Goal: Transaction & Acquisition: Purchase product/service

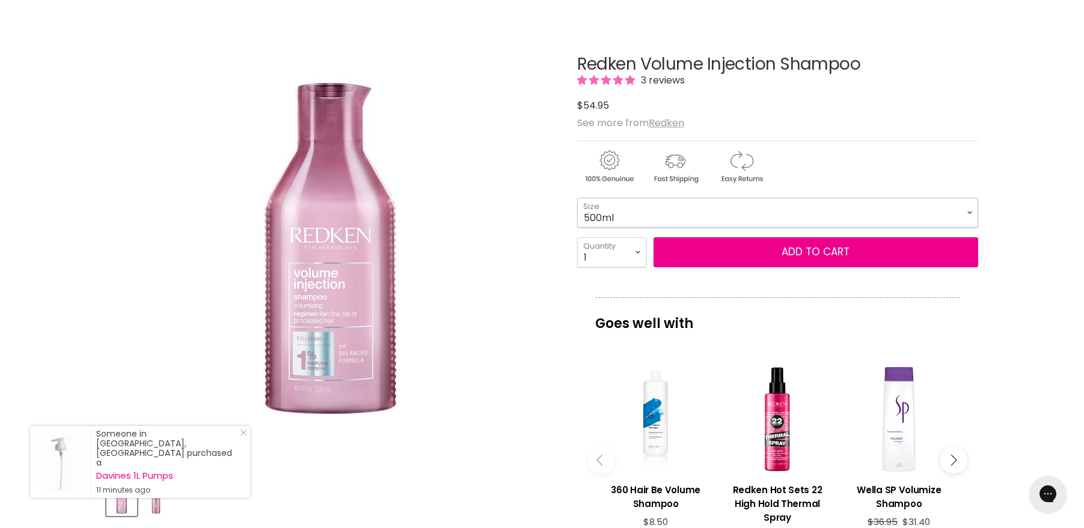
click at [966, 215] on select "300ml 500ml 1Litre" at bounding box center [777, 213] width 401 height 30
click at [577, 198] on select "300ml 500ml 1Litre" at bounding box center [777, 213] width 401 height 30
click at [974, 215] on select "300ml 500ml 1Litre" at bounding box center [777, 213] width 401 height 30
click at [577, 198] on select "300ml 500ml 1Litre" at bounding box center [777, 213] width 401 height 30
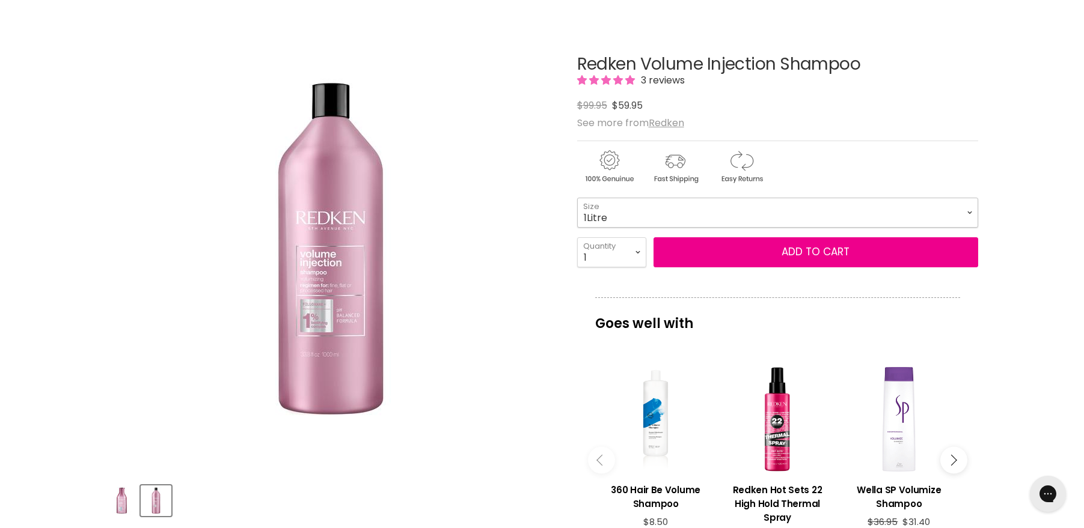
click at [974, 216] on select "300ml 500ml 1Litre" at bounding box center [777, 213] width 401 height 30
click at [577, 198] on select "300ml 500ml 1Litre" at bounding box center [777, 213] width 401 height 30
select select "500ml"
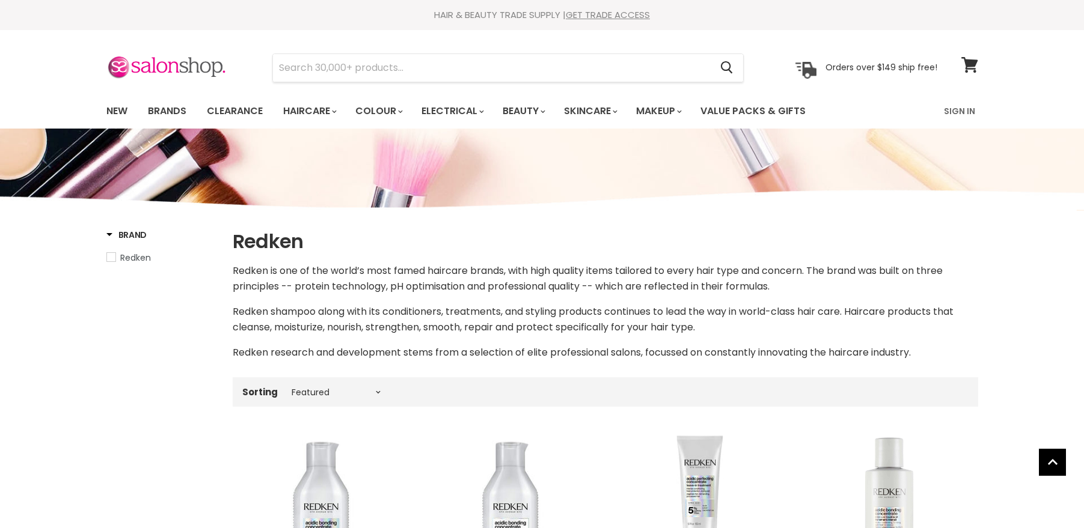
select select "manual"
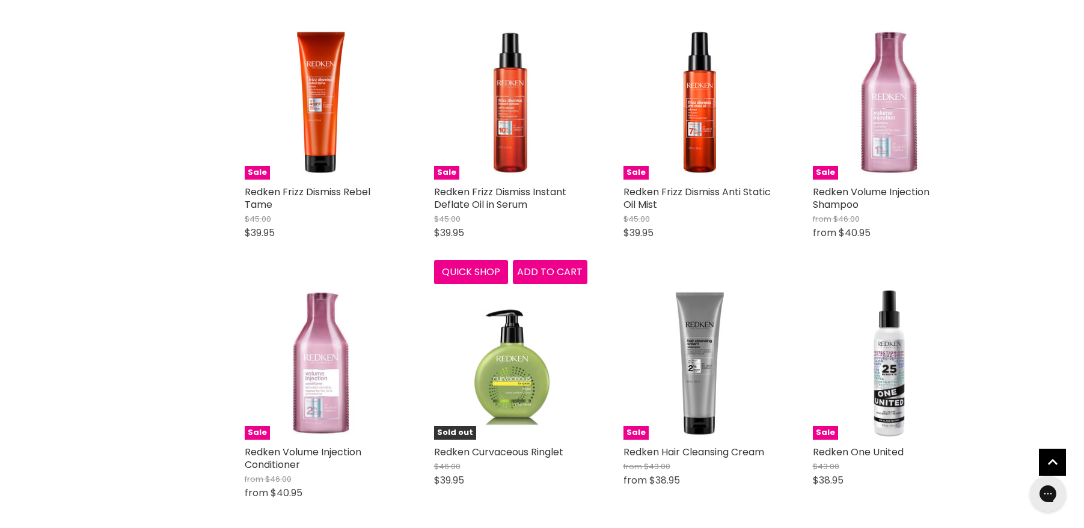
scroll to position [2285, 0]
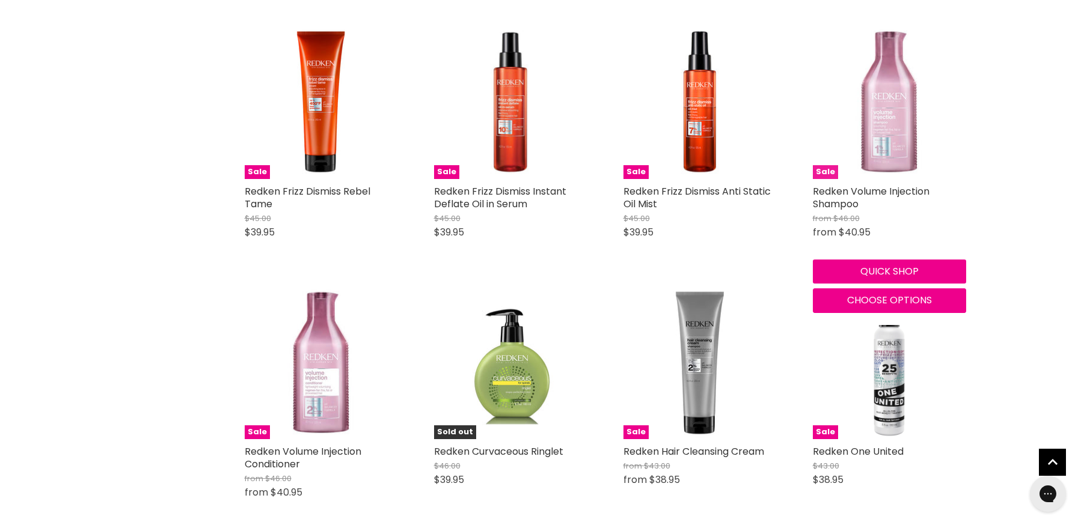
click at [889, 135] on img "Main content" at bounding box center [889, 102] width 153 height 153
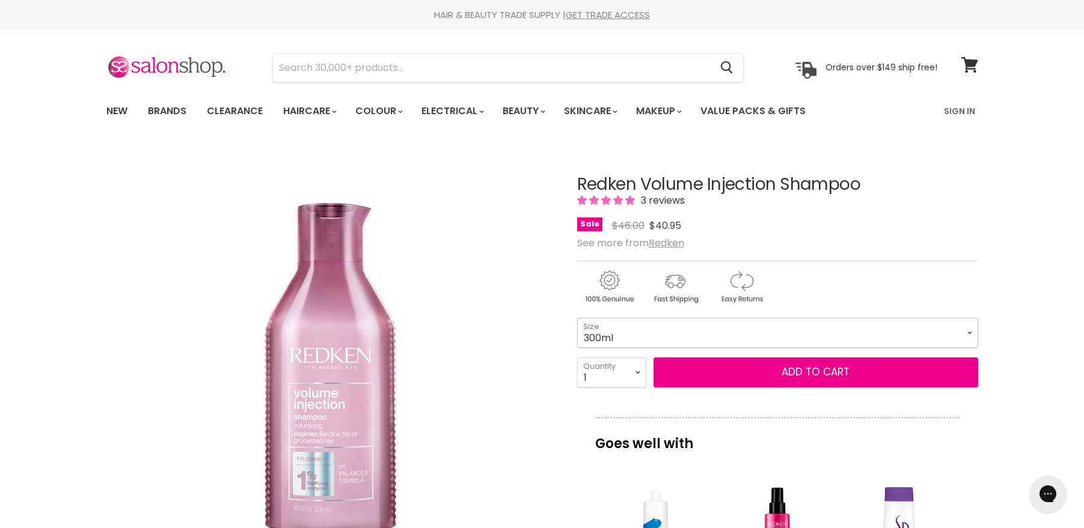
click at [968, 336] on select "300ml 500ml 1Litre" at bounding box center [777, 333] width 401 height 30
click at [577, 318] on select "300ml 500ml 1Litre" at bounding box center [777, 333] width 401 height 30
click at [968, 332] on select "300ml 500ml 1Litre" at bounding box center [777, 333] width 401 height 30
select select "300ml"
click at [577, 318] on select "300ml 500ml 1Litre" at bounding box center [777, 333] width 401 height 30
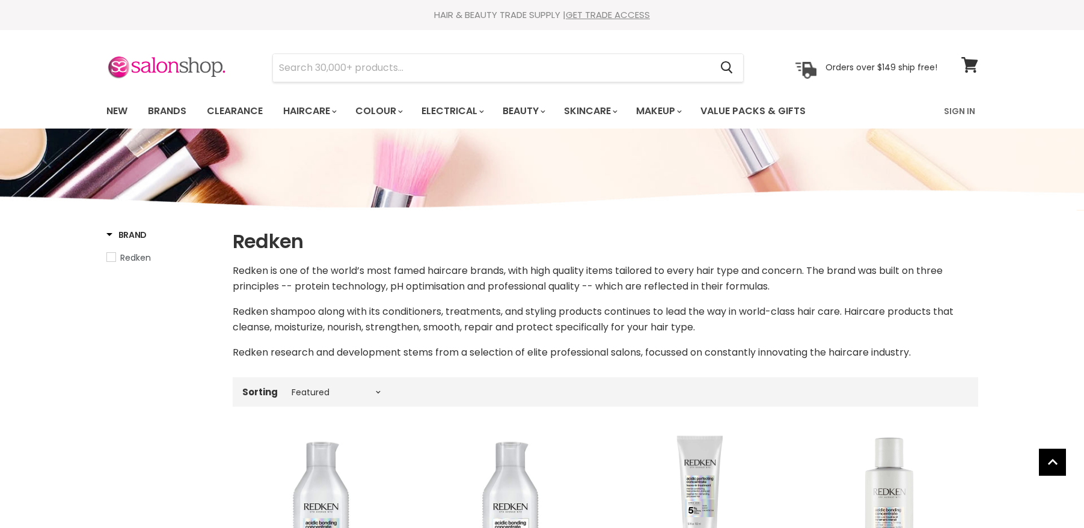
select select "manual"
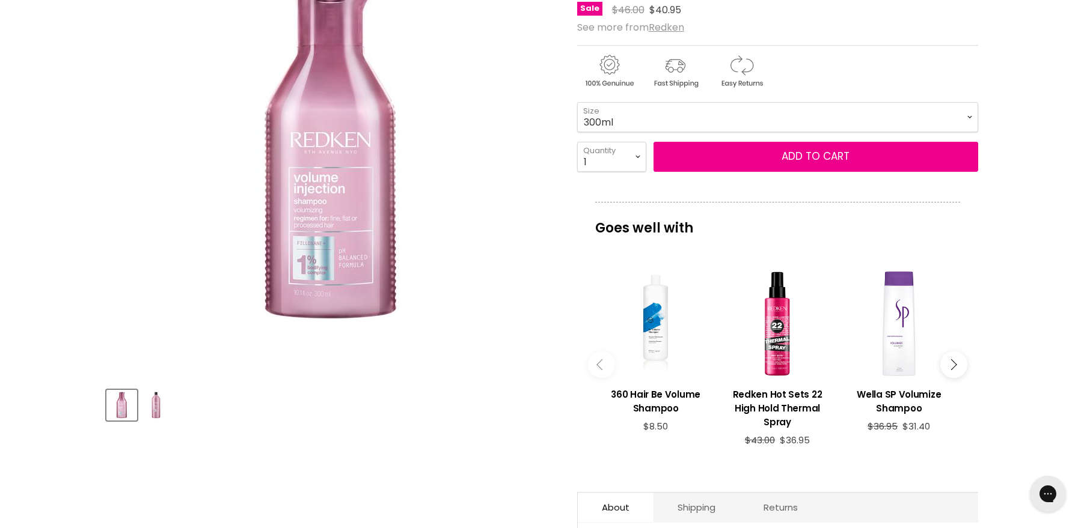
scroll to position [60, 0]
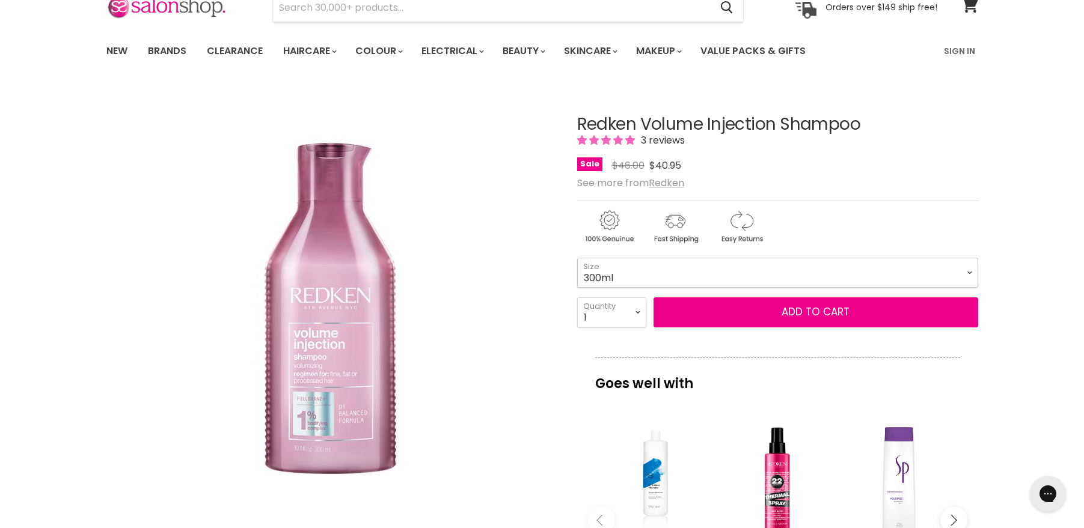
click at [966, 277] on select "300ml 500ml 1Litre" at bounding box center [777, 273] width 401 height 30
click at [577, 258] on select "300ml 500ml 1Litre" at bounding box center [777, 273] width 401 height 30
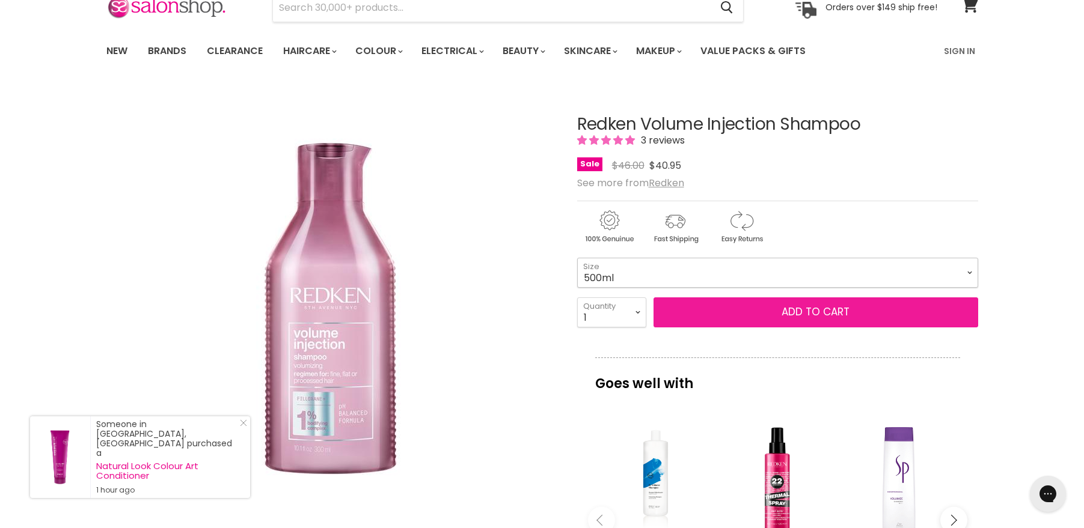
select select "500ml"
